Goal: Check status

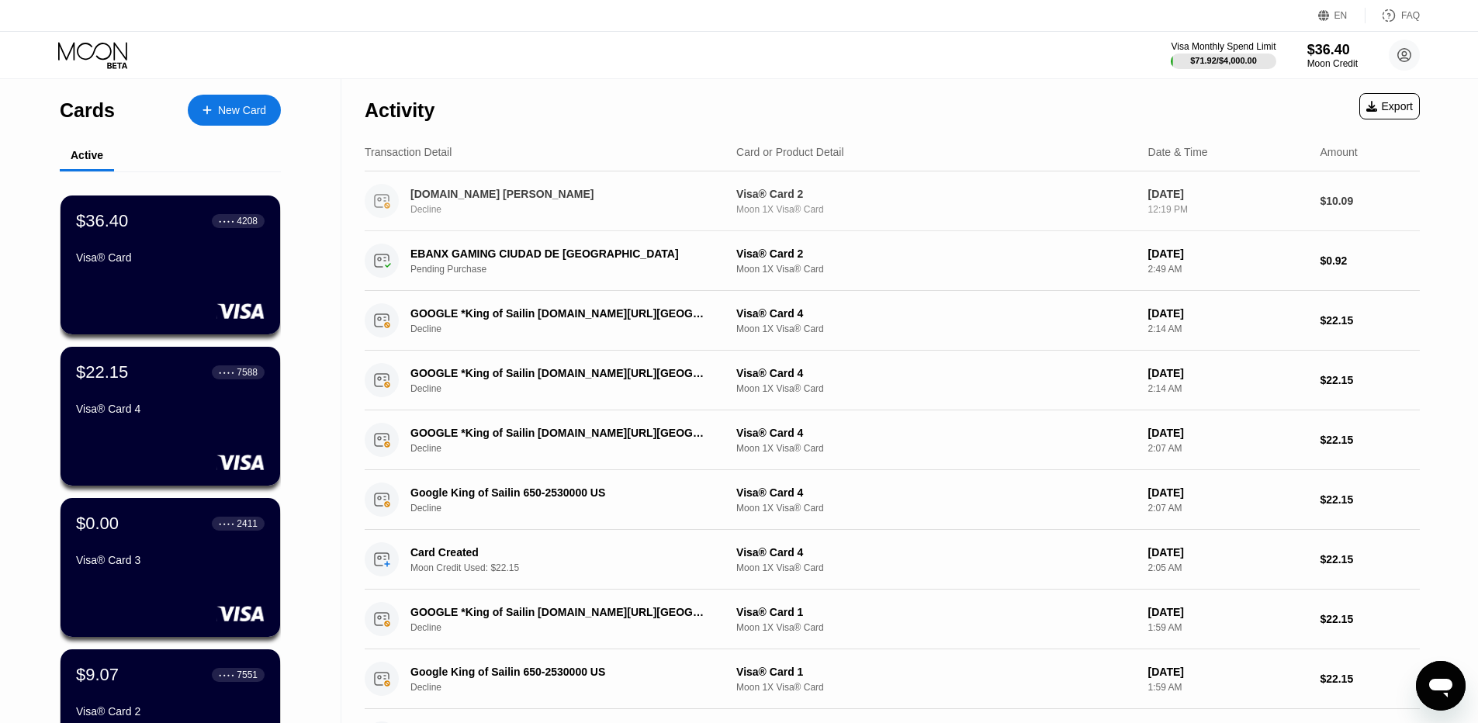
click at [516, 192] on div "[DOMAIN_NAME] [PERSON_NAME]" at bounding box center [560, 194] width 301 height 12
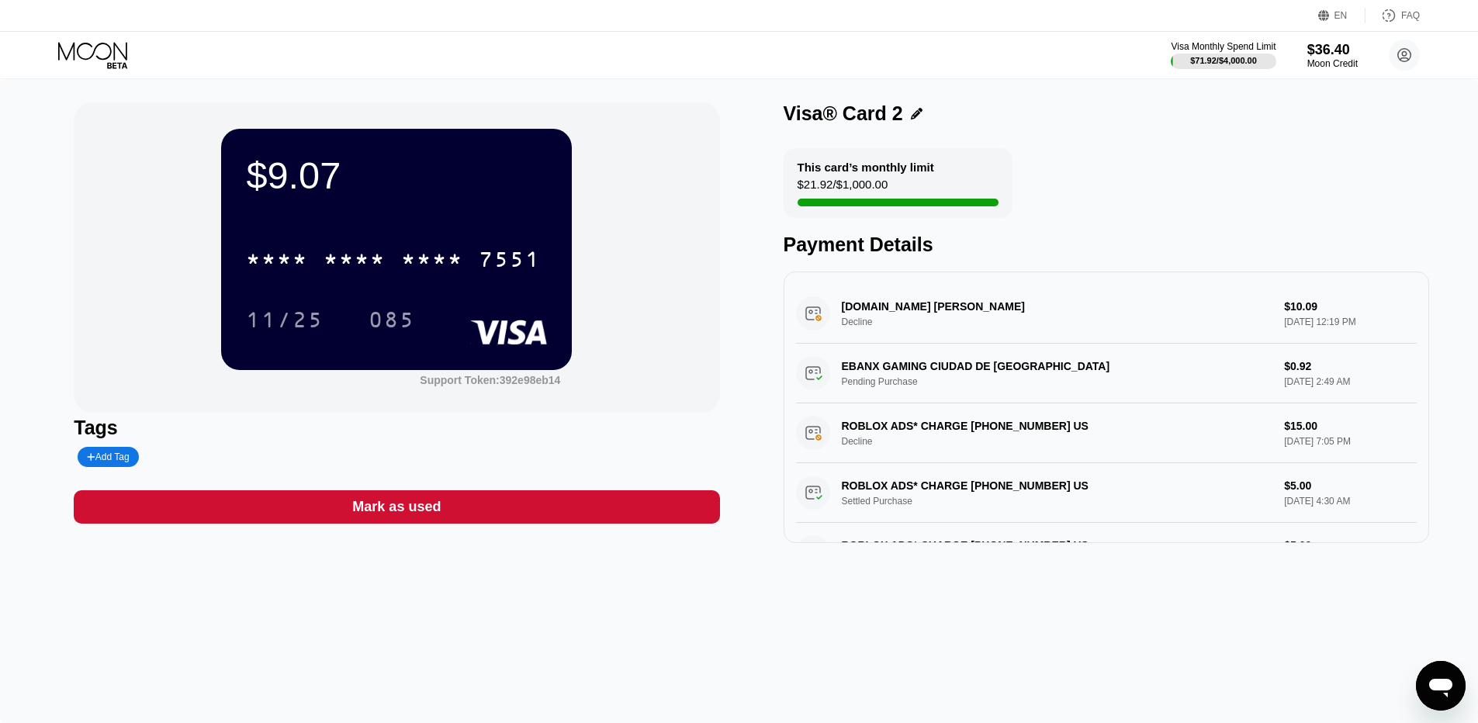
click at [919, 315] on div "[DOMAIN_NAME] [PERSON_NAME] Decline $10.09 [DATE] 12:19 PM" at bounding box center [1106, 314] width 621 height 60
click at [915, 307] on div "[DOMAIN_NAME] [PERSON_NAME] Decline $10.09 [DATE] 12:19 PM" at bounding box center [1106, 314] width 621 height 60
drag, startPoint x: 695, startPoint y: 213, endPoint x: 679, endPoint y: 206, distance: 18.0
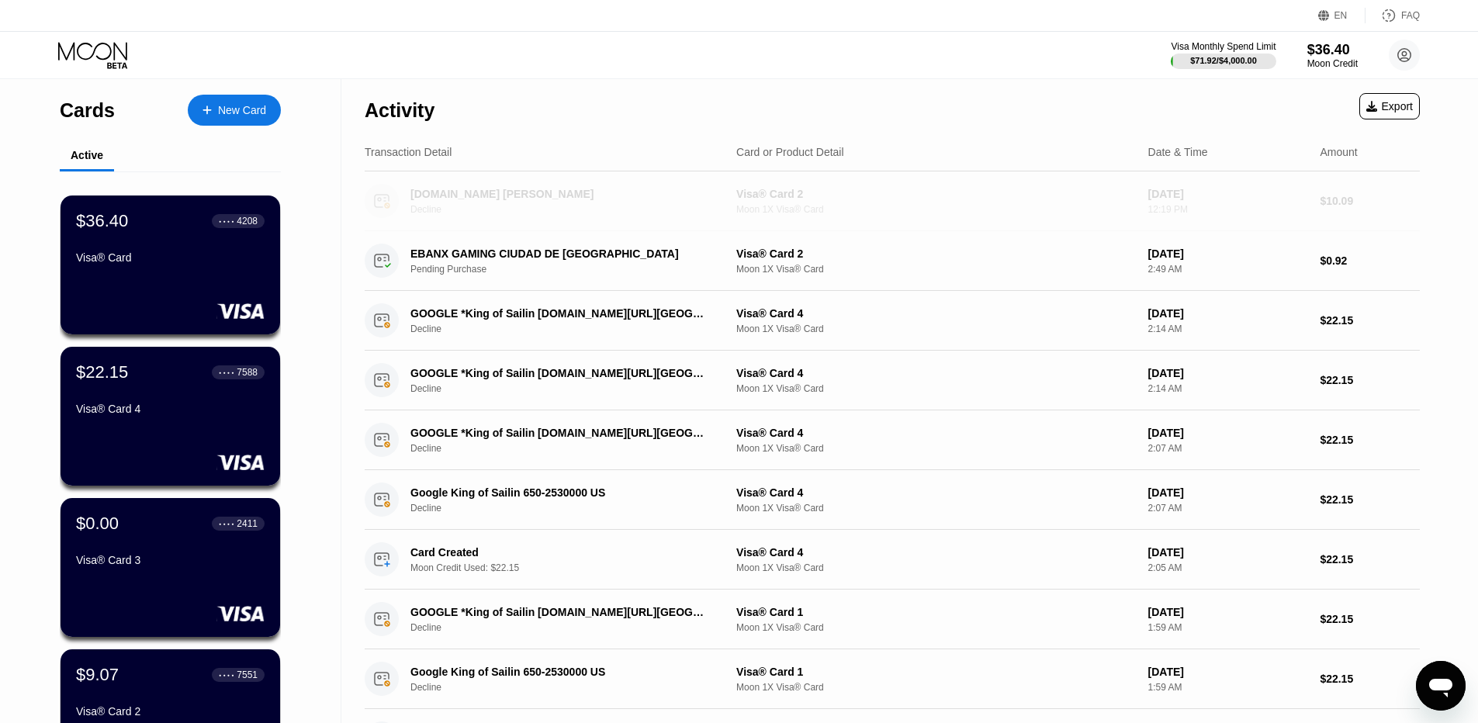
drag, startPoint x: 583, startPoint y: 190, endPoint x: 388, endPoint y: 195, distance: 194.8
click at [388, 195] on div "[DOMAIN_NAME] [PERSON_NAME] Decline" at bounding box center [544, 201] width 359 height 34
